Goal: Contribute content: Contribute content

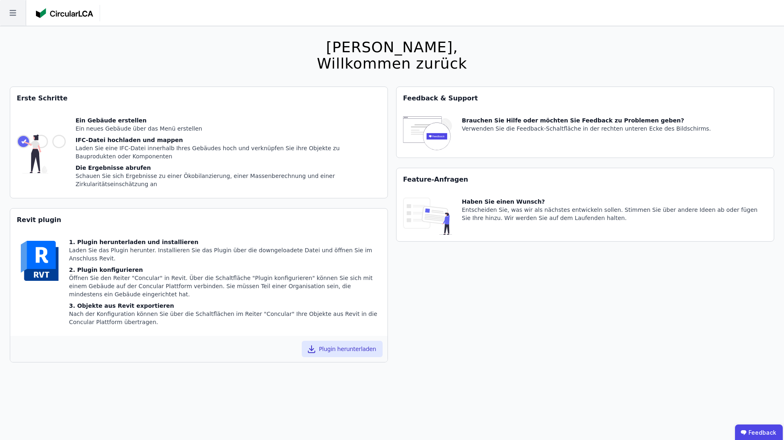
click at [16, 20] on icon at bounding box center [13, 13] width 26 height 26
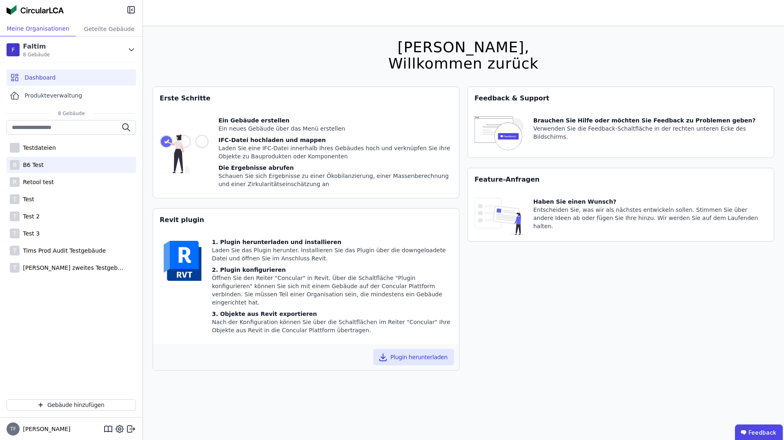
click at [72, 165] on div "B B6 Test" at bounding box center [71, 165] width 129 height 16
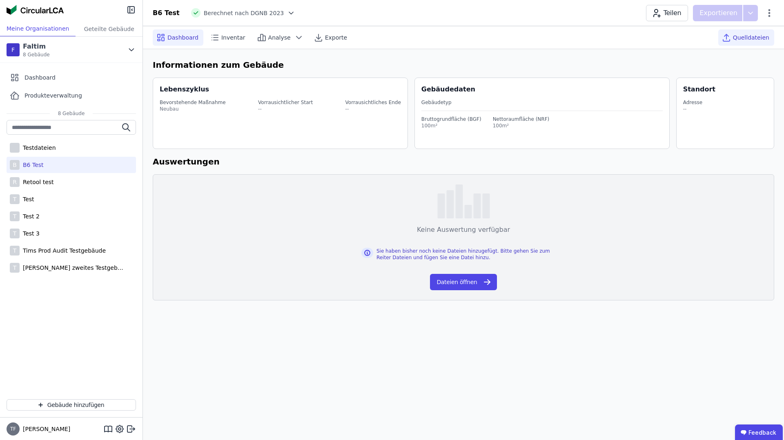
click at [753, 38] on span "Quelldateien" at bounding box center [751, 37] width 36 height 8
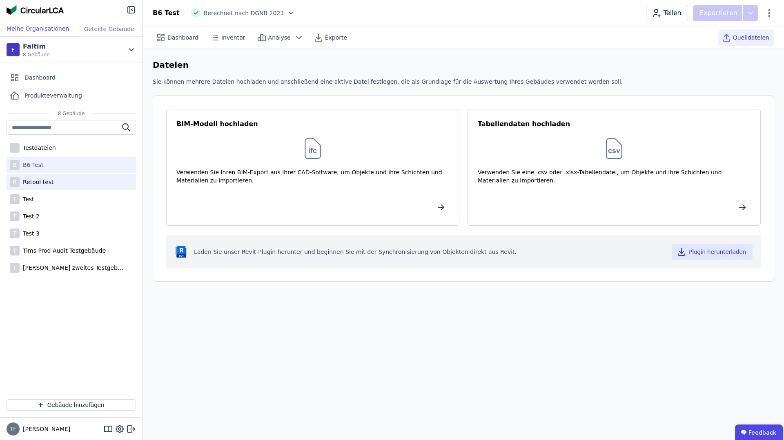
click at [59, 186] on div "R Retool test" at bounding box center [71, 182] width 129 height 16
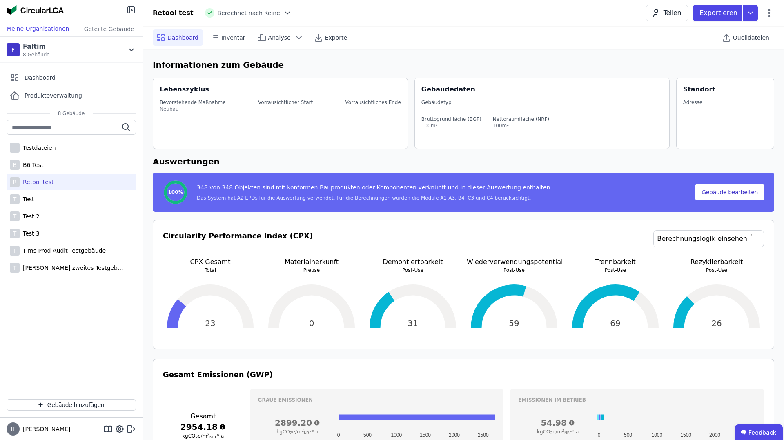
click at [746, 41] on span "Quelldateien" at bounding box center [751, 37] width 36 height 8
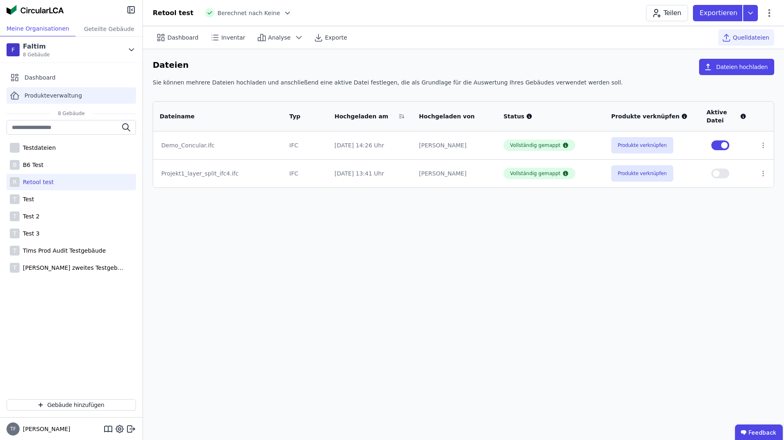
click at [45, 97] on span "Produkteverwaltung" at bounding box center [53, 95] width 58 height 8
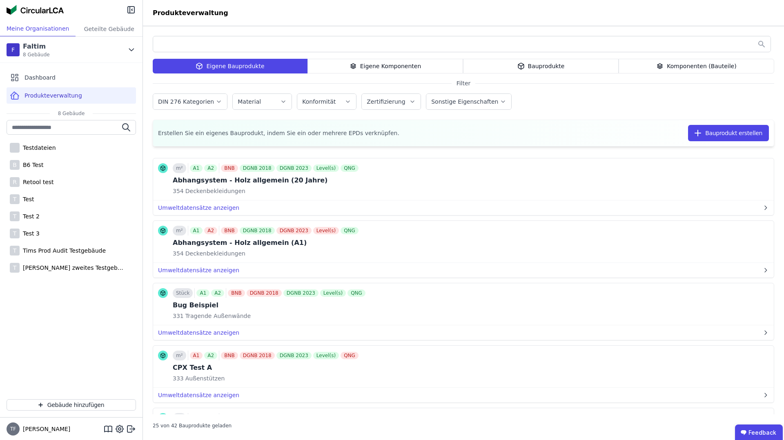
click at [401, 69] on div "Eigene Komponenten" at bounding box center [384, 66] width 155 height 15
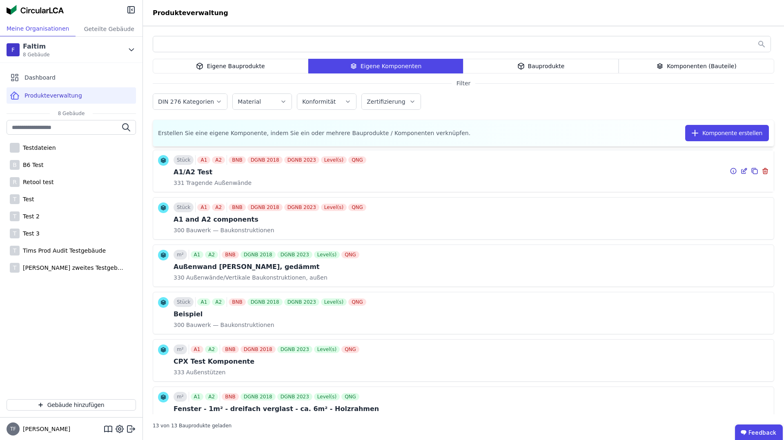
click at [742, 169] on icon at bounding box center [743, 171] width 4 height 4
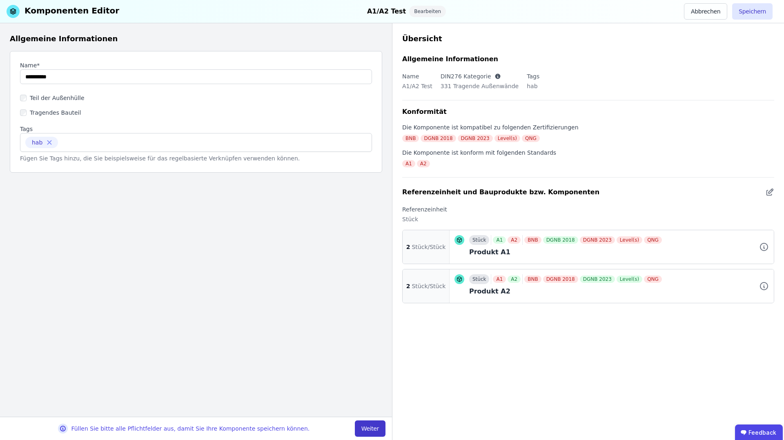
click at [377, 425] on button "Weiter" at bounding box center [370, 428] width 31 height 16
click at [377, 425] on div "Füllen Sie bitte alle Pflichtfelder aus, damit Sie Ihre Komponente speichern kö…" at bounding box center [196, 428] width 392 height 23
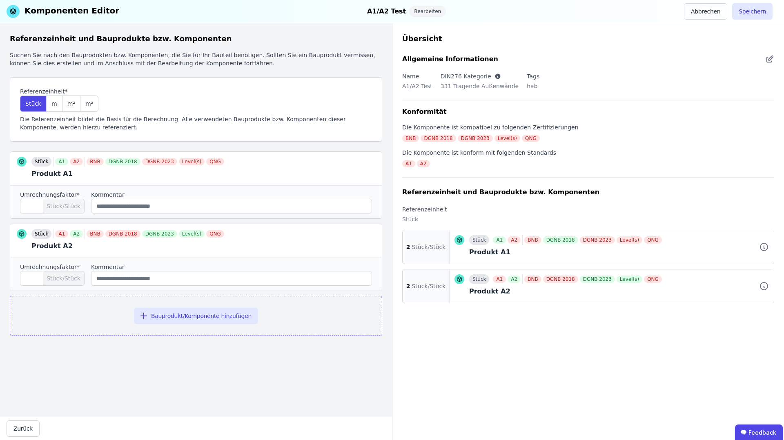
click at [7, 420] on div "Zurück" at bounding box center [196, 428] width 392 height 23
click at [30, 427] on button "Zurück" at bounding box center [23, 428] width 33 height 16
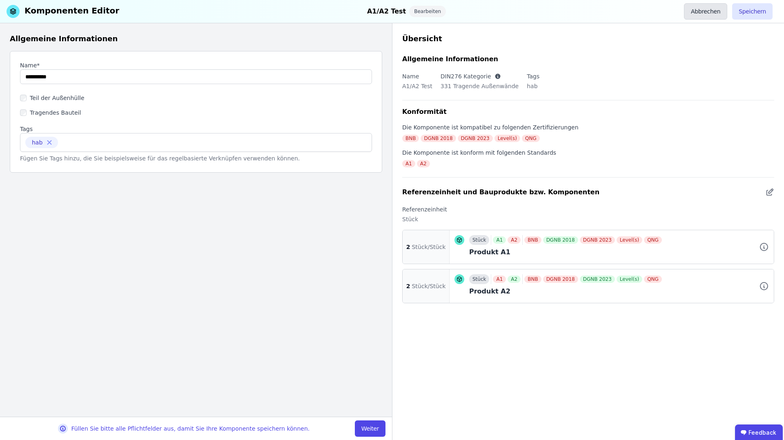
click at [713, 10] on button "Abbrechen" at bounding box center [705, 11] width 43 height 16
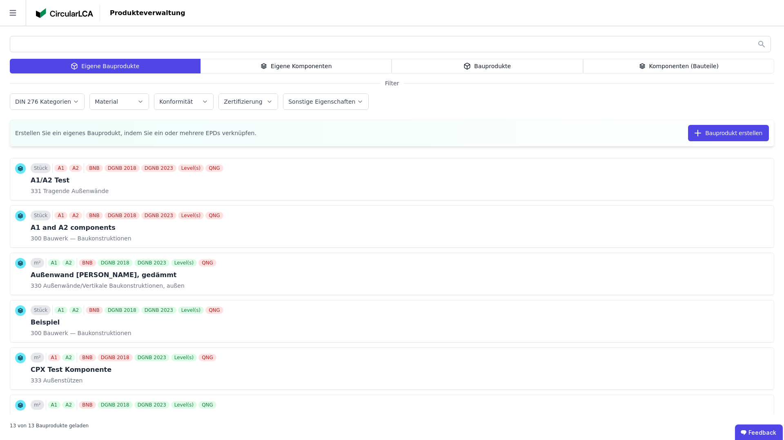
click at [304, 67] on div "Eigene Komponenten" at bounding box center [295, 66] width 191 height 15
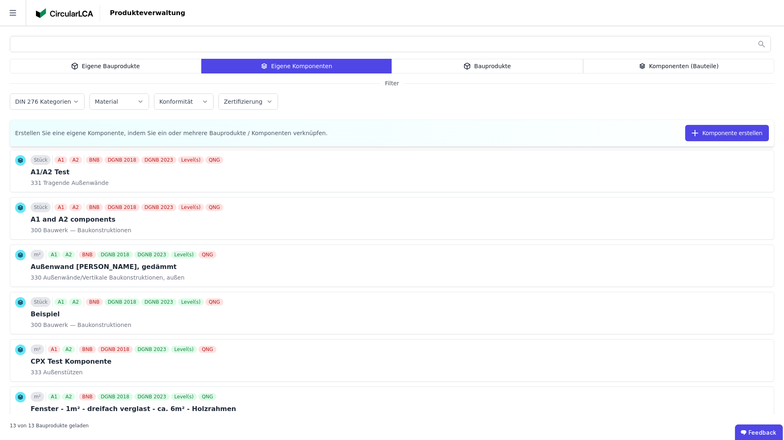
click at [123, 64] on div "Eigene Bauprodukte" at bounding box center [105, 66] width 191 height 15
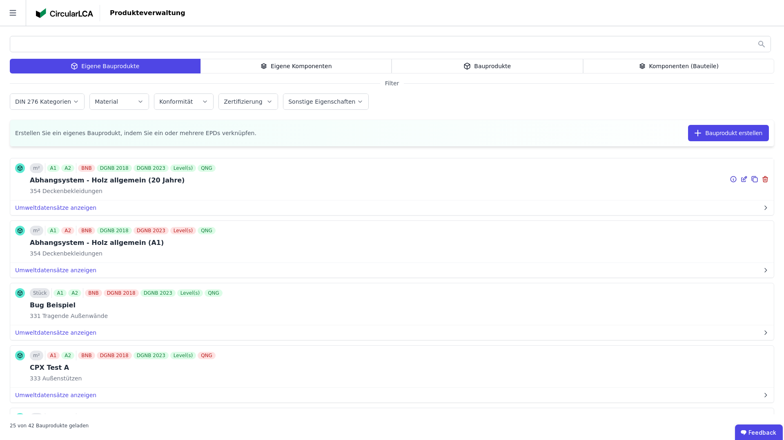
click at [740, 182] on icon at bounding box center [743, 179] width 7 height 10
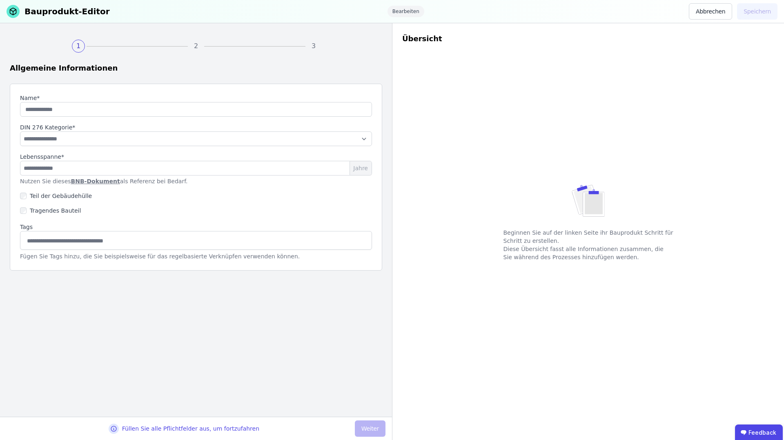
type input "**********"
select select "**********"
type input "**"
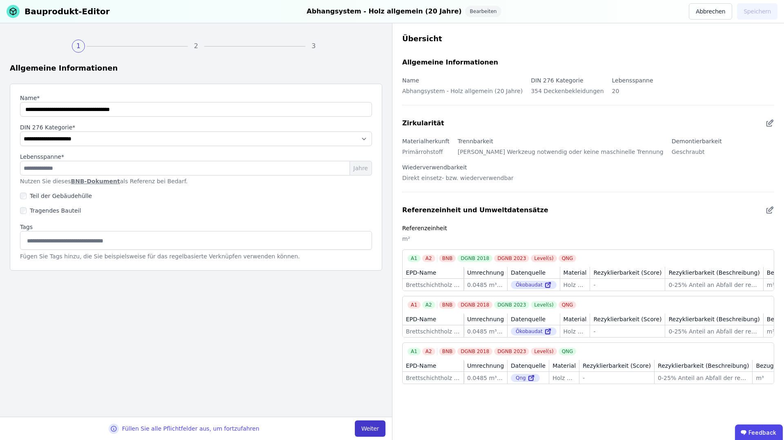
click at [366, 423] on button "Weiter" at bounding box center [370, 428] width 31 height 16
select select "**********"
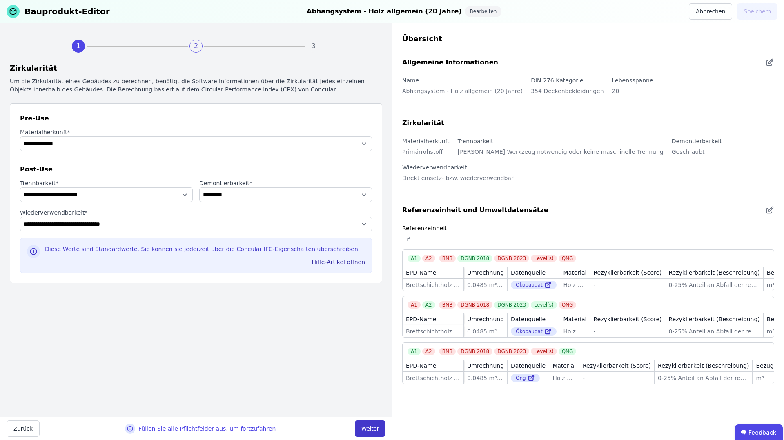
click at [366, 423] on button "Weiter" at bounding box center [370, 428] width 31 height 16
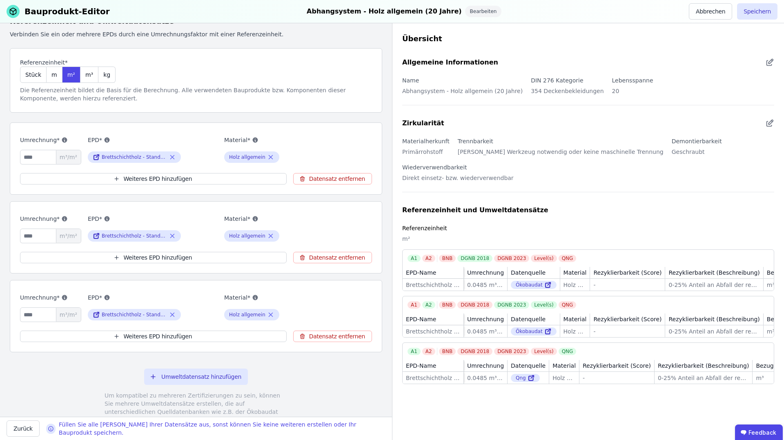
scroll to position [96, 0]
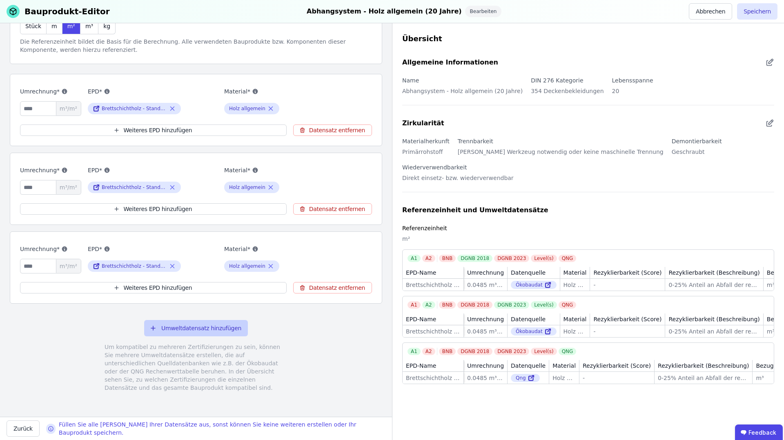
click at [211, 324] on button "Umweltdatensatz hinzufügen" at bounding box center [196, 328] width 104 height 16
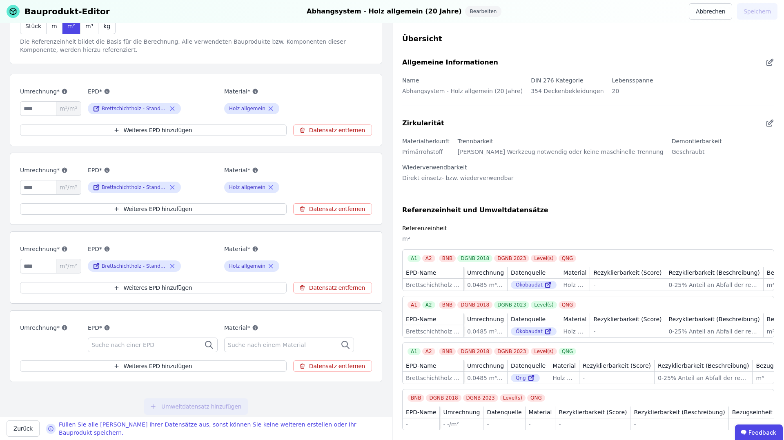
click at [189, 344] on div "Suche nach einer EPD" at bounding box center [153, 345] width 130 height 15
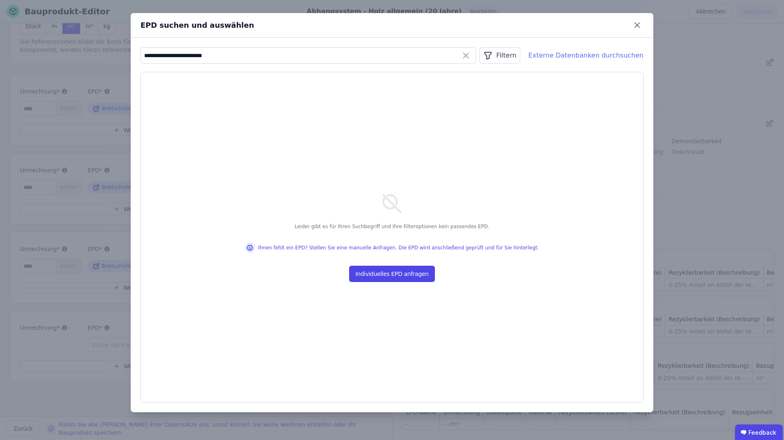
click at [571, 59] on div "Externe Datenbanken durchsuchen" at bounding box center [585, 56] width 115 height 10
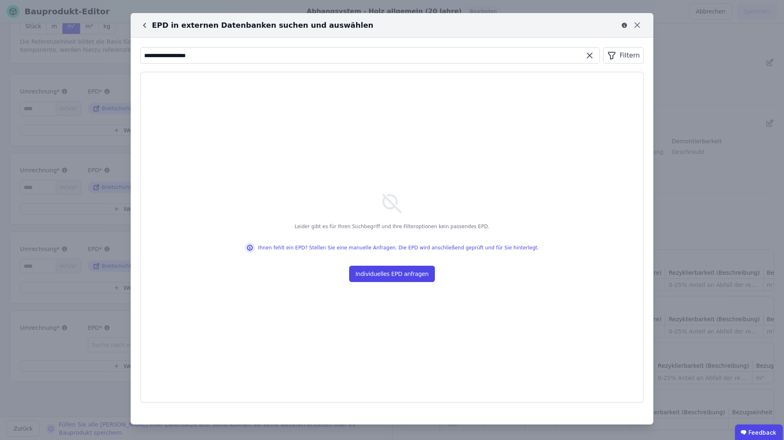
drag, startPoint x: 165, startPoint y: 57, endPoint x: 120, endPoint y: 57, distance: 44.5
click at [120, 57] on div "**********" at bounding box center [392, 220] width 784 height 440
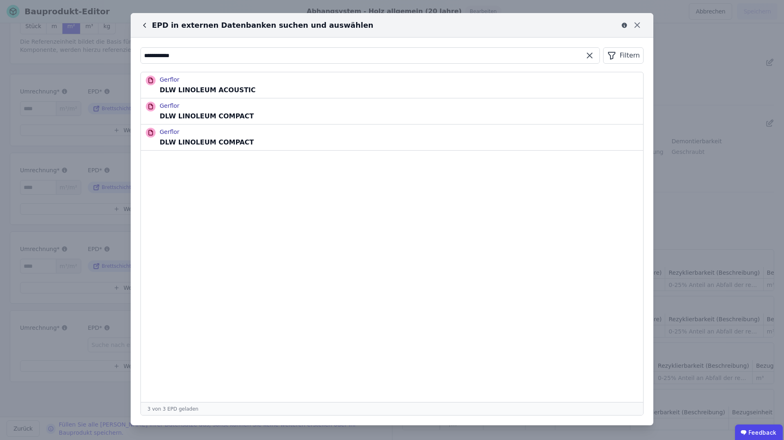
type input "**********"
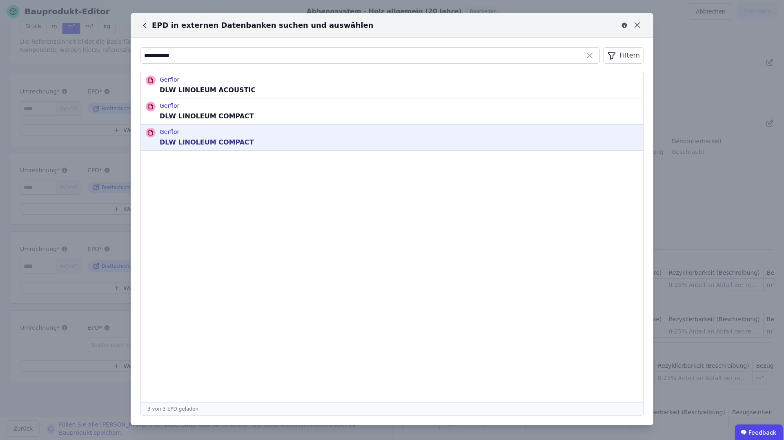
click at [214, 143] on p "DLW LINOLEUM COMPACT" at bounding box center [207, 143] width 94 height 10
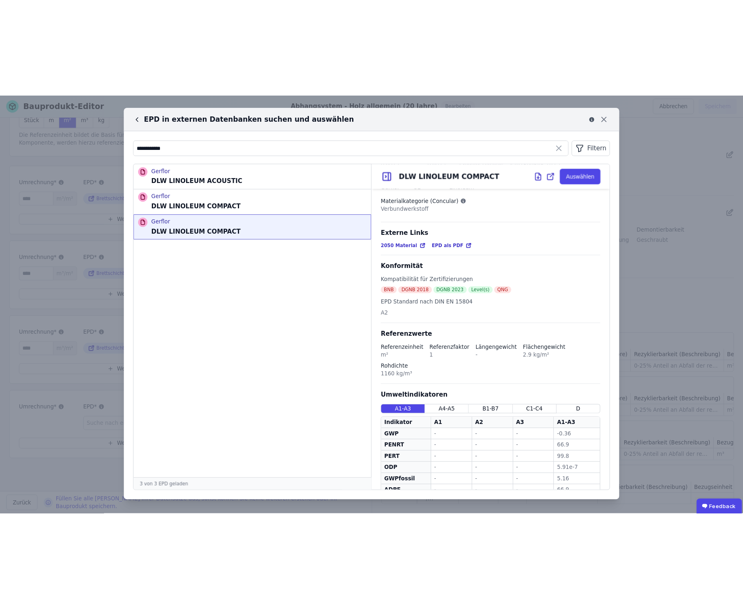
scroll to position [0, 0]
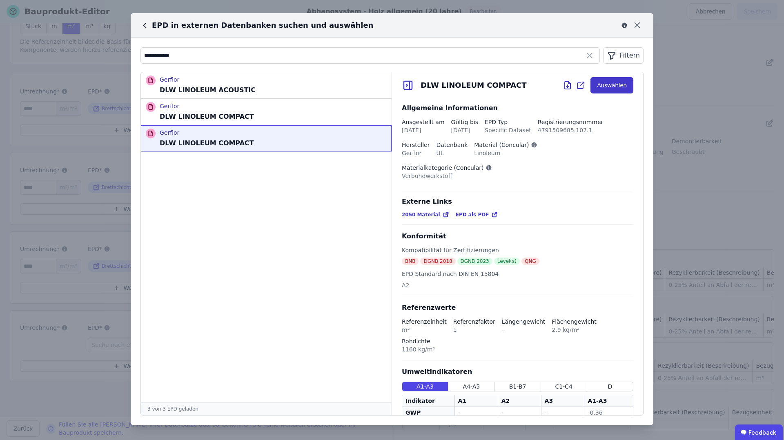
click at [608, 82] on button "Auswählen" at bounding box center [611, 85] width 43 height 16
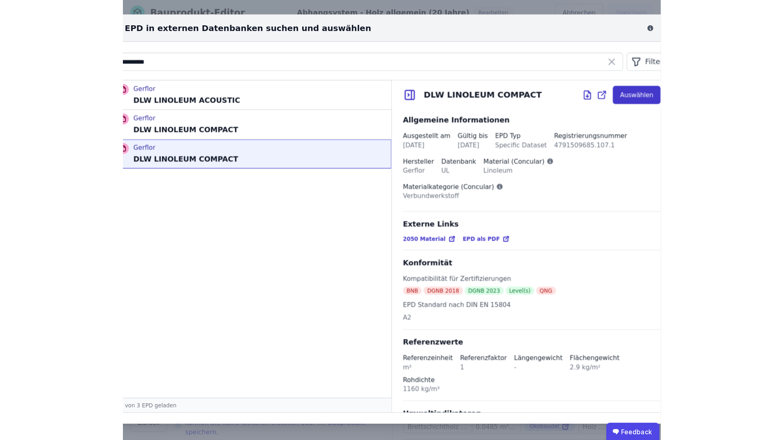
scroll to position [5, 0]
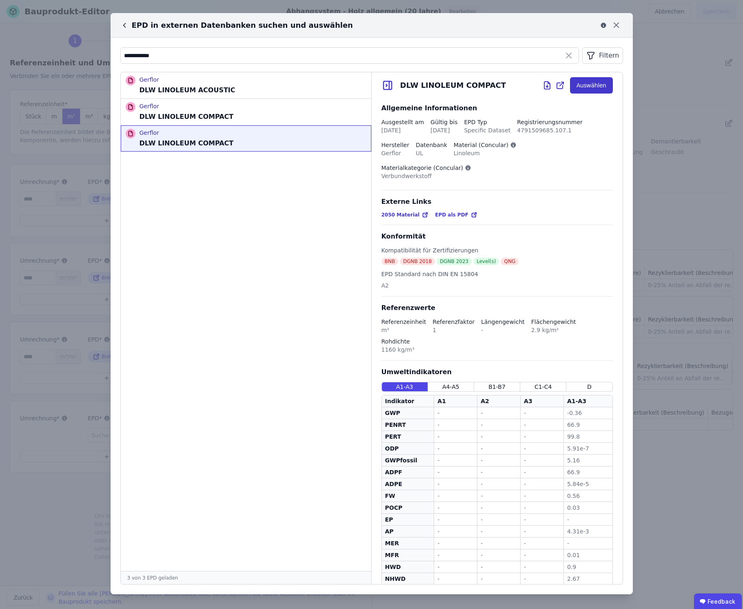
click at [594, 86] on button "Auswählen" at bounding box center [591, 85] width 43 height 16
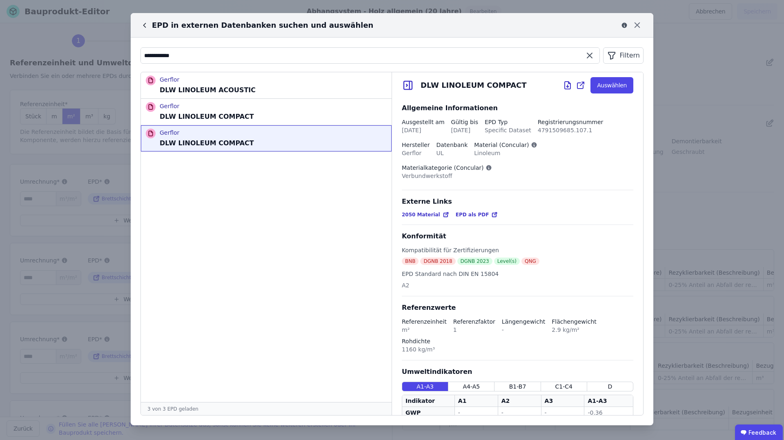
click at [175, 57] on input "**********" at bounding box center [370, 55] width 458 height 15
click at [683, 39] on div "**********" at bounding box center [392, 220] width 784 height 440
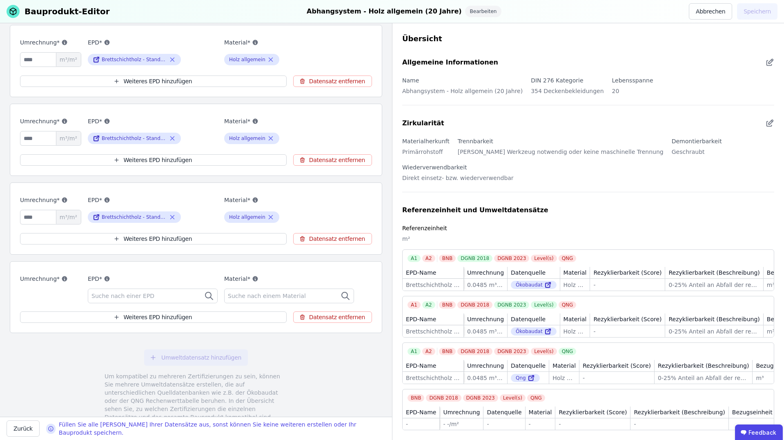
scroll to position [174, 0]
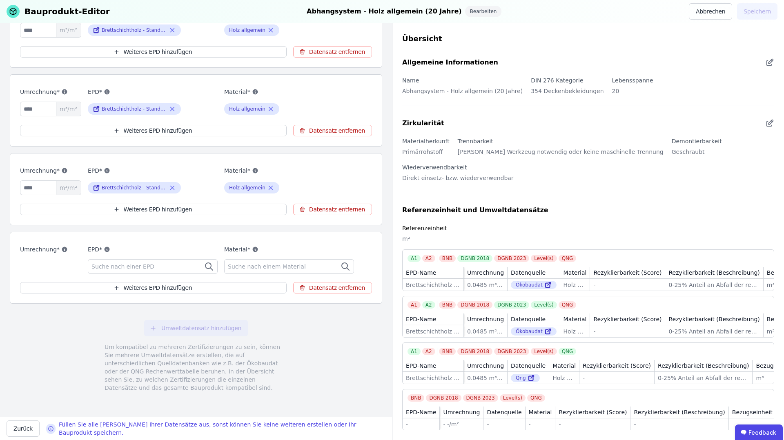
click at [164, 269] on div "Suche nach einer EPD" at bounding box center [153, 266] width 130 height 15
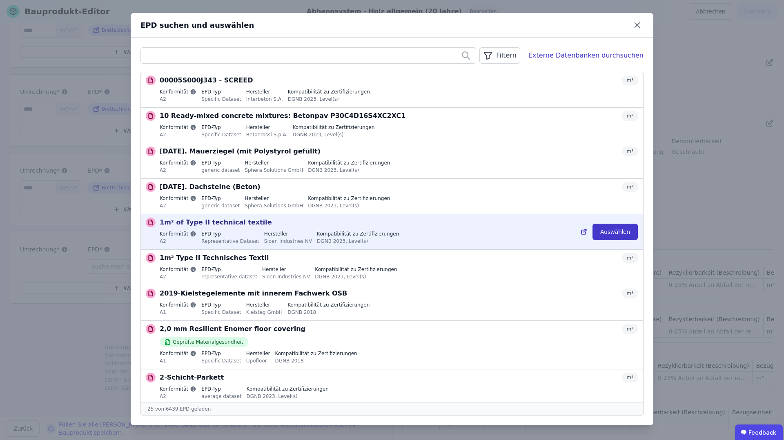
click at [622, 232] on button "Auswählen" at bounding box center [614, 232] width 45 height 16
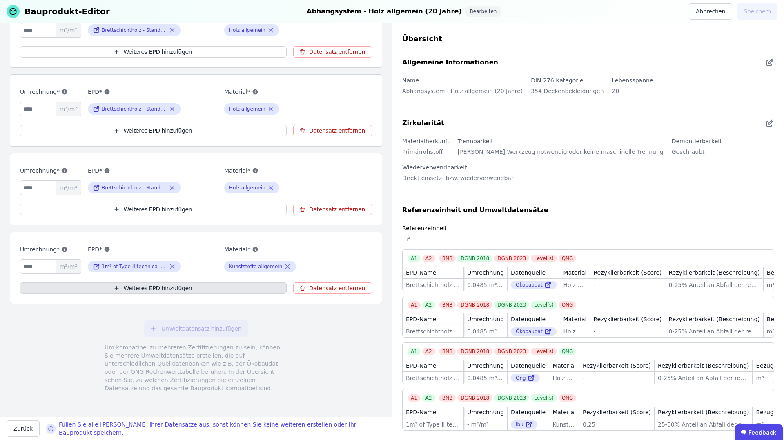
click at [224, 289] on button "Weiteres EPD hinzufügen" at bounding box center [153, 287] width 267 height 11
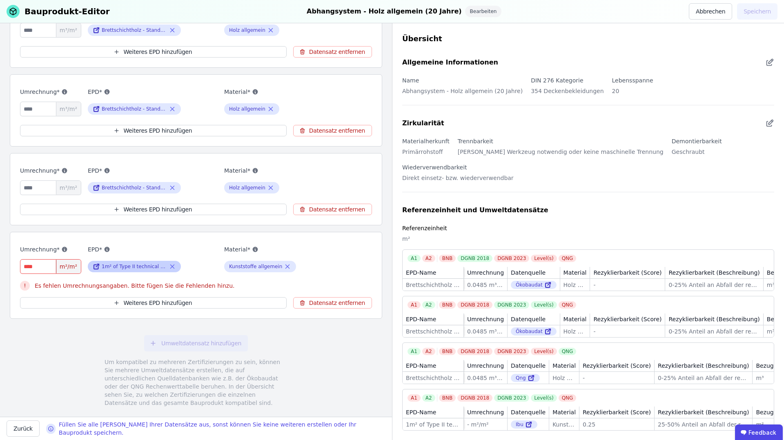
click at [174, 264] on icon at bounding box center [172, 267] width 7 height 10
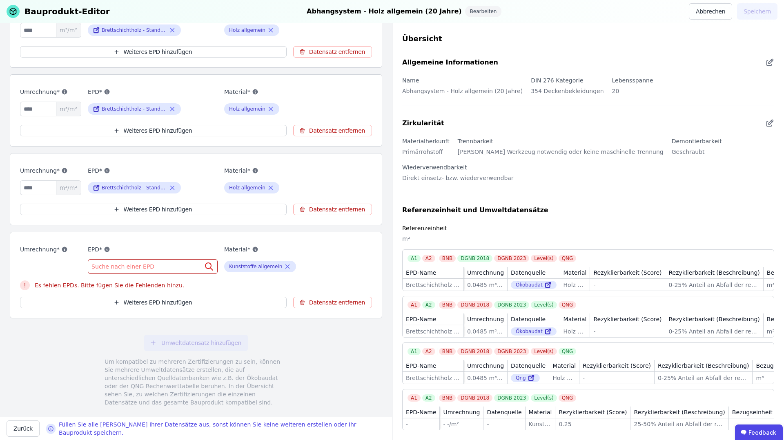
click at [155, 265] on div "Suche nach einer EPD" at bounding box center [153, 266] width 130 height 15
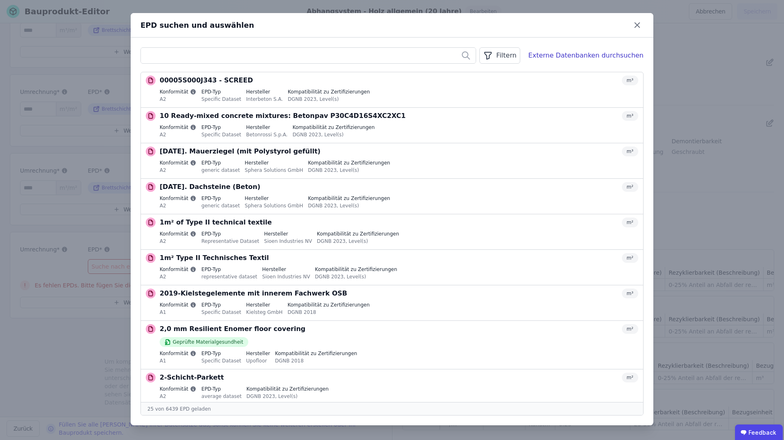
click at [0, 0] on button "Auswählen" at bounding box center [0, 0] width 0 height 0
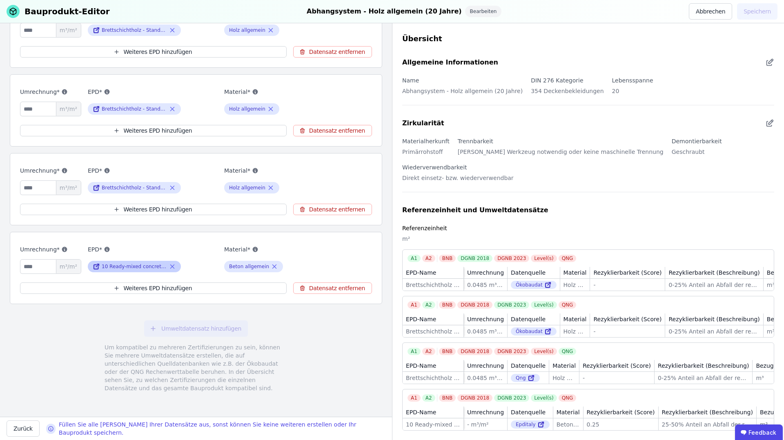
click at [168, 264] on div "10 Ready-mixed concrete mixtures: Betonpav P30C4D16S4XC2XC1" at bounding box center [134, 266] width 93 height 11
click at [171, 265] on icon at bounding box center [173, 267] width 4 height 4
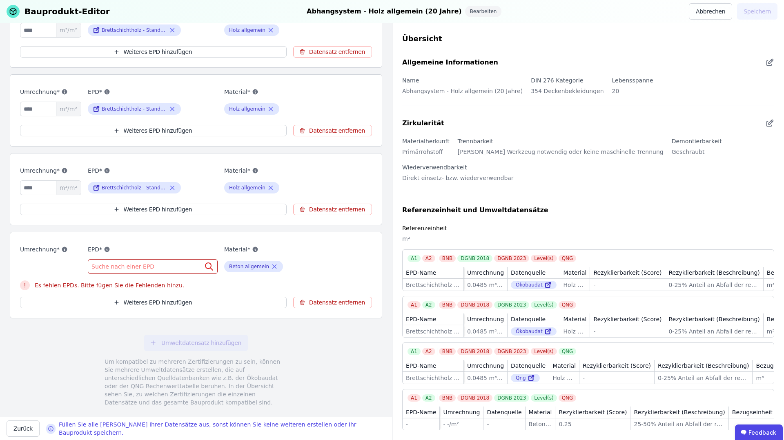
click at [166, 266] on div "Suche nach einer EPD" at bounding box center [153, 266] width 130 height 15
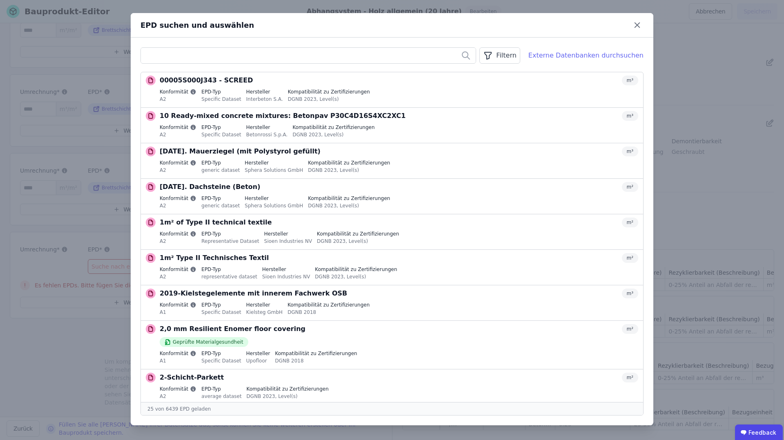
click at [604, 52] on div "Externe Datenbanken durchsuchen" at bounding box center [585, 56] width 115 height 10
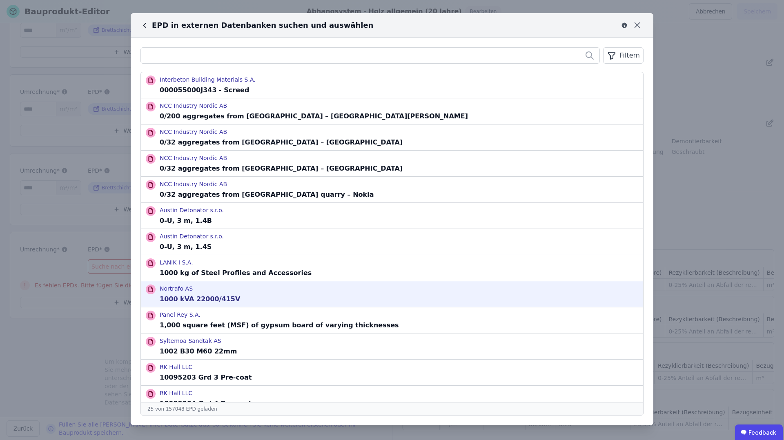
click at [500, 300] on div "Nortrafo AS 1000 kVA 22000/415V" at bounding box center [392, 294] width 502 height 26
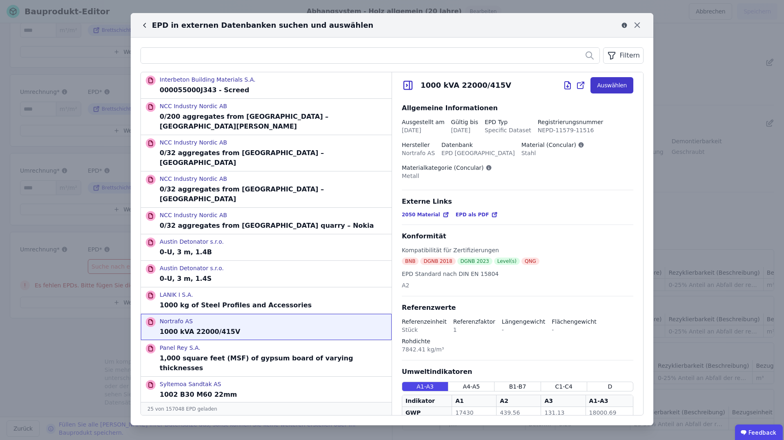
click at [620, 86] on button "Auswählen" at bounding box center [611, 85] width 43 height 16
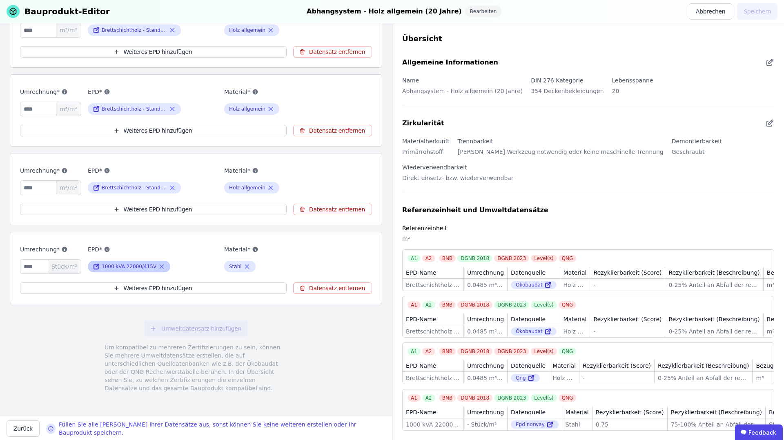
click at [160, 263] on icon at bounding box center [161, 267] width 7 height 10
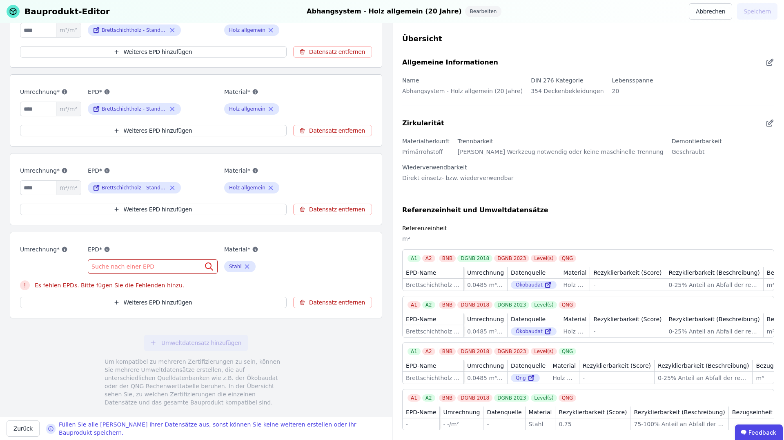
click at [160, 264] on div "Suche nach einer EPD" at bounding box center [153, 266] width 130 height 15
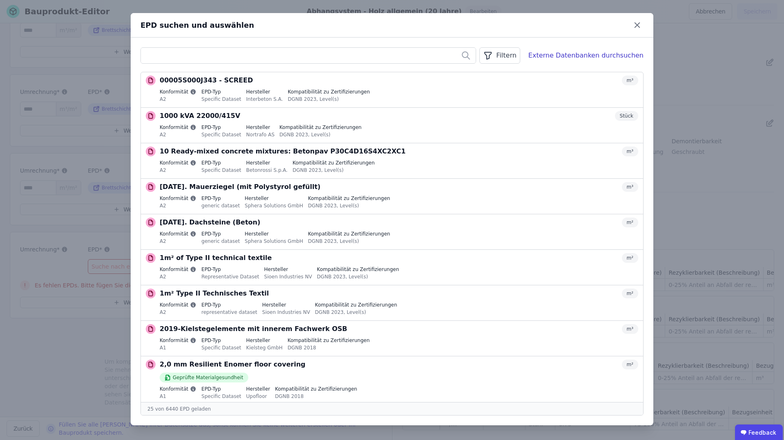
click at [458, 53] on input "text" at bounding box center [308, 55] width 335 height 15
paste input "**********"
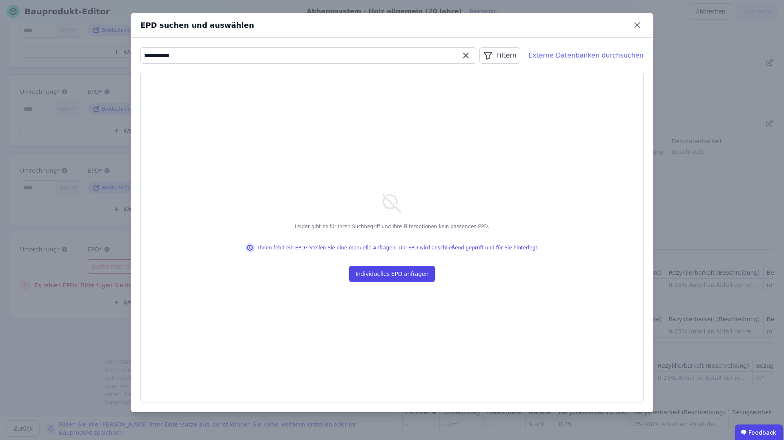
type input "**********"
click at [559, 58] on div "Externe Datenbanken durchsuchen" at bounding box center [585, 56] width 115 height 10
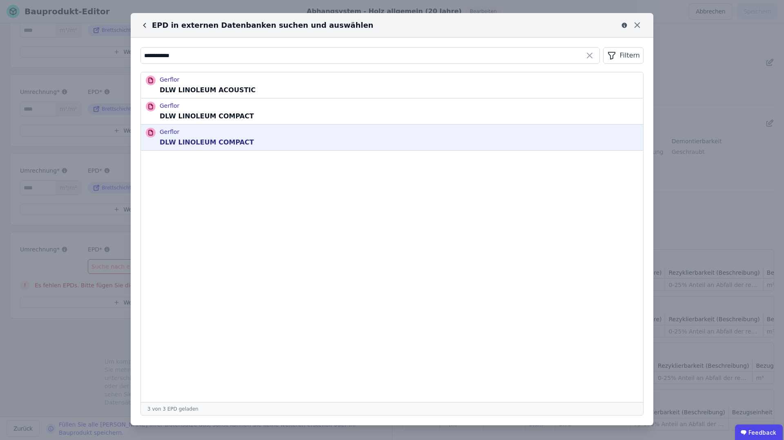
click at [384, 134] on div "Gerflor DLW LINOLEUM COMPACT" at bounding box center [392, 137] width 502 height 26
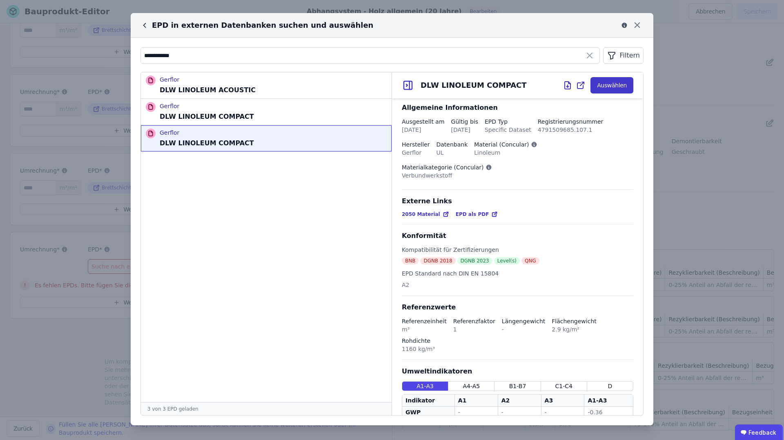
click at [626, 85] on button "Auswählen" at bounding box center [611, 85] width 43 height 16
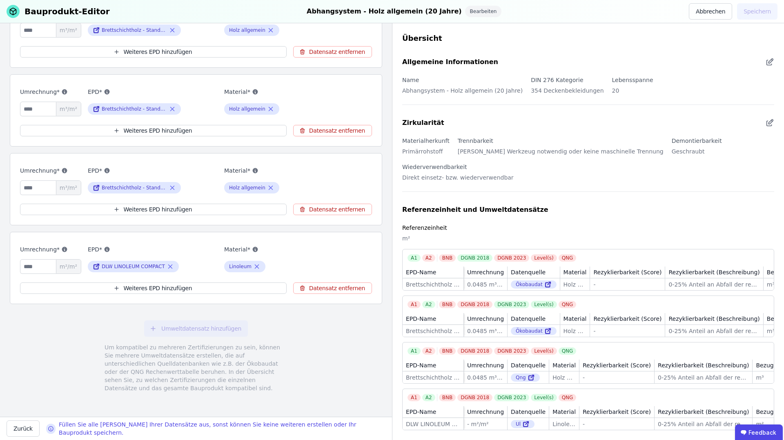
scroll to position [0, 0]
